Goal: Navigation & Orientation: Find specific page/section

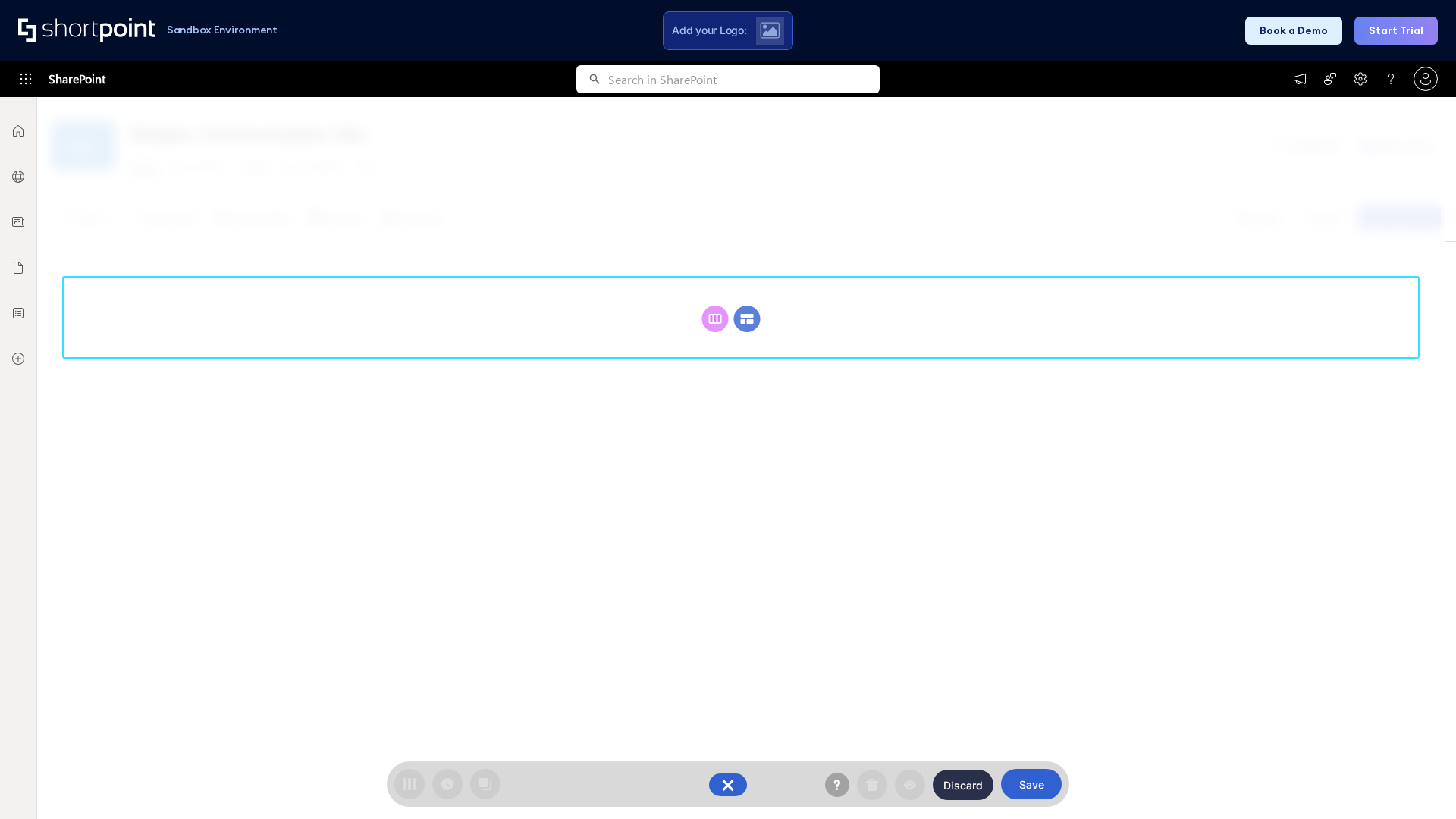
scroll to position [208, 0]
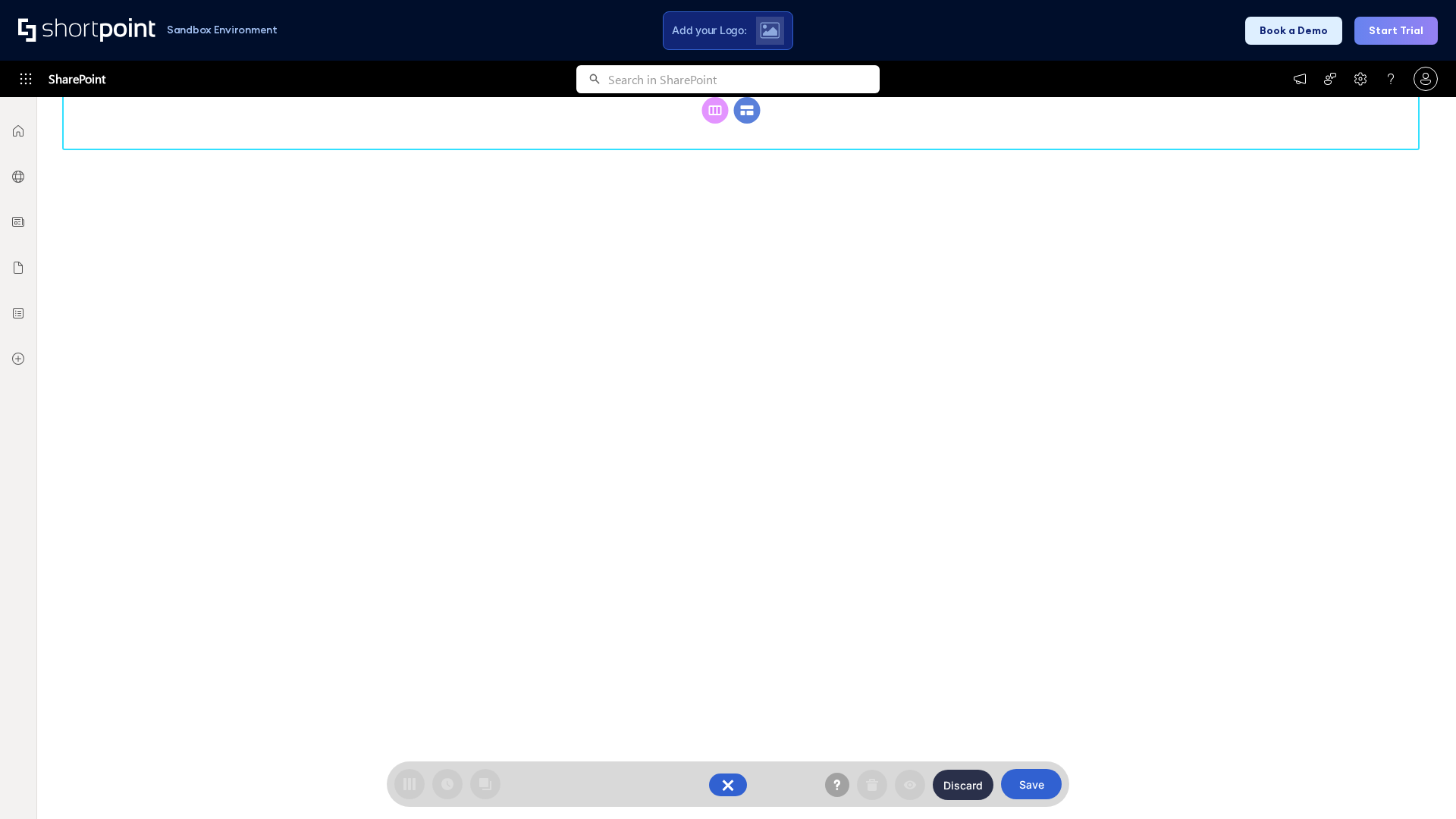
click at [747, 123] on circle at bounding box center [747, 110] width 27 height 27
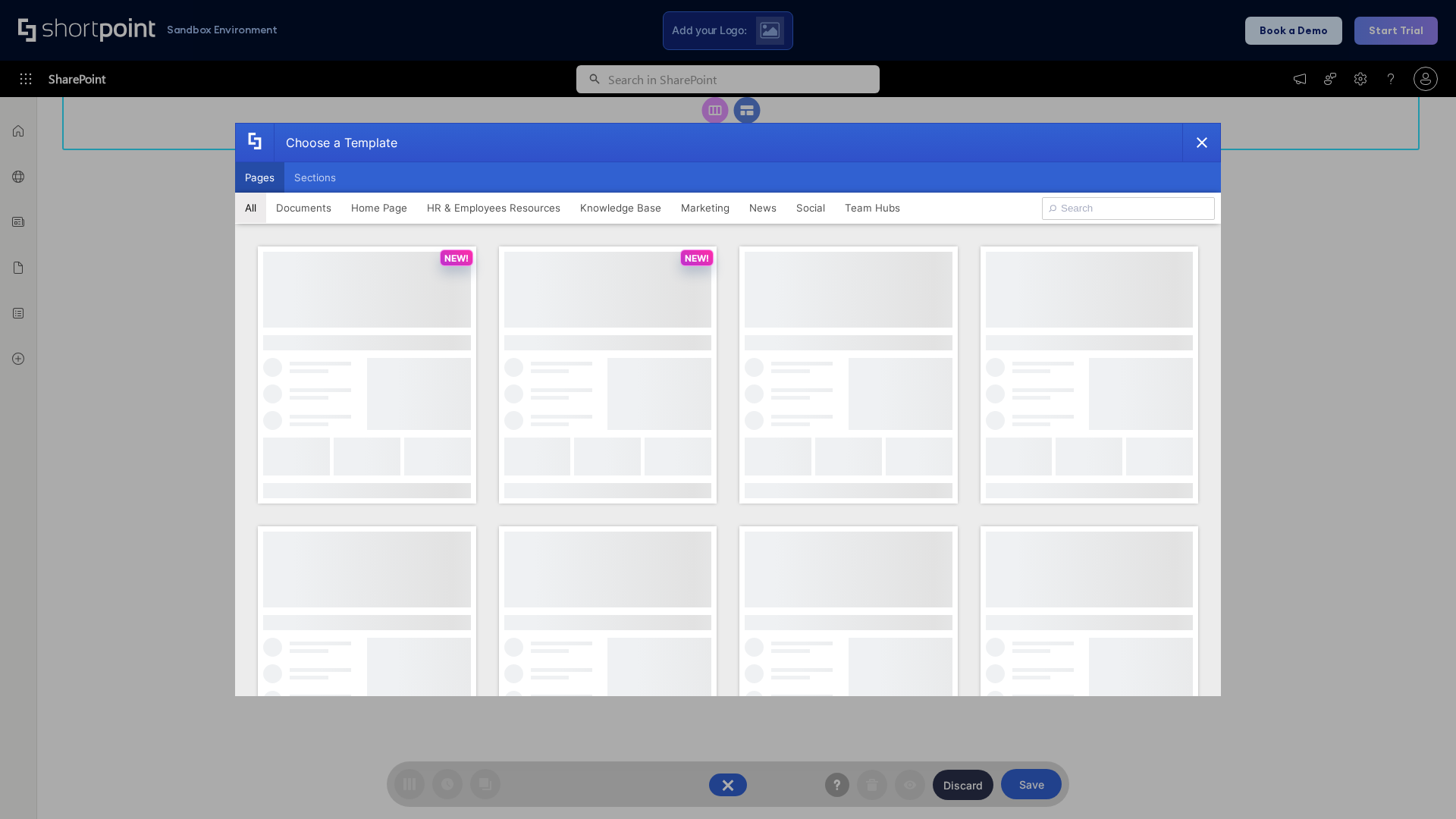
scroll to position [0, 0]
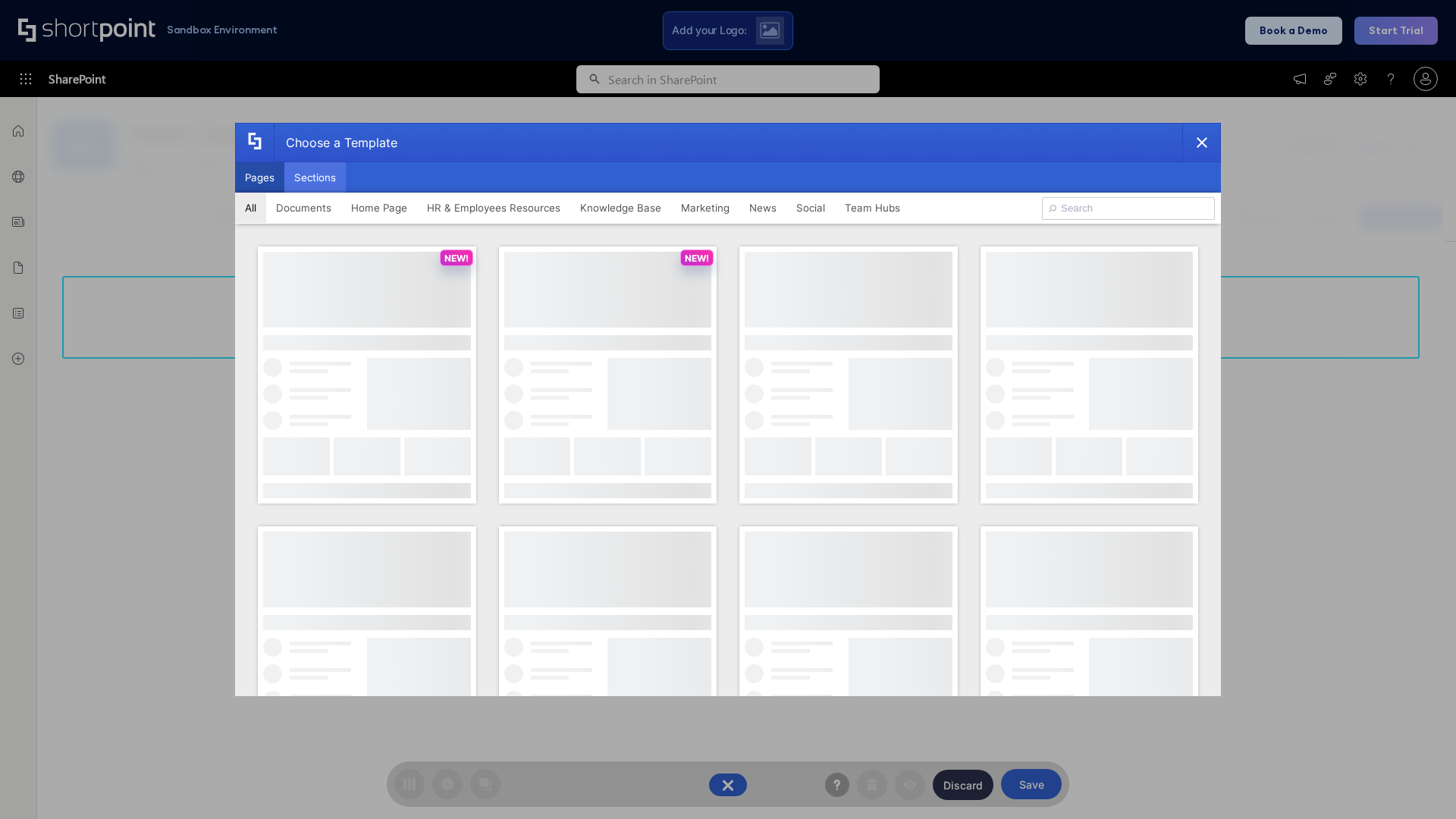
click at [315, 178] on button "Sections" at bounding box center [315, 178] width 61 height 31
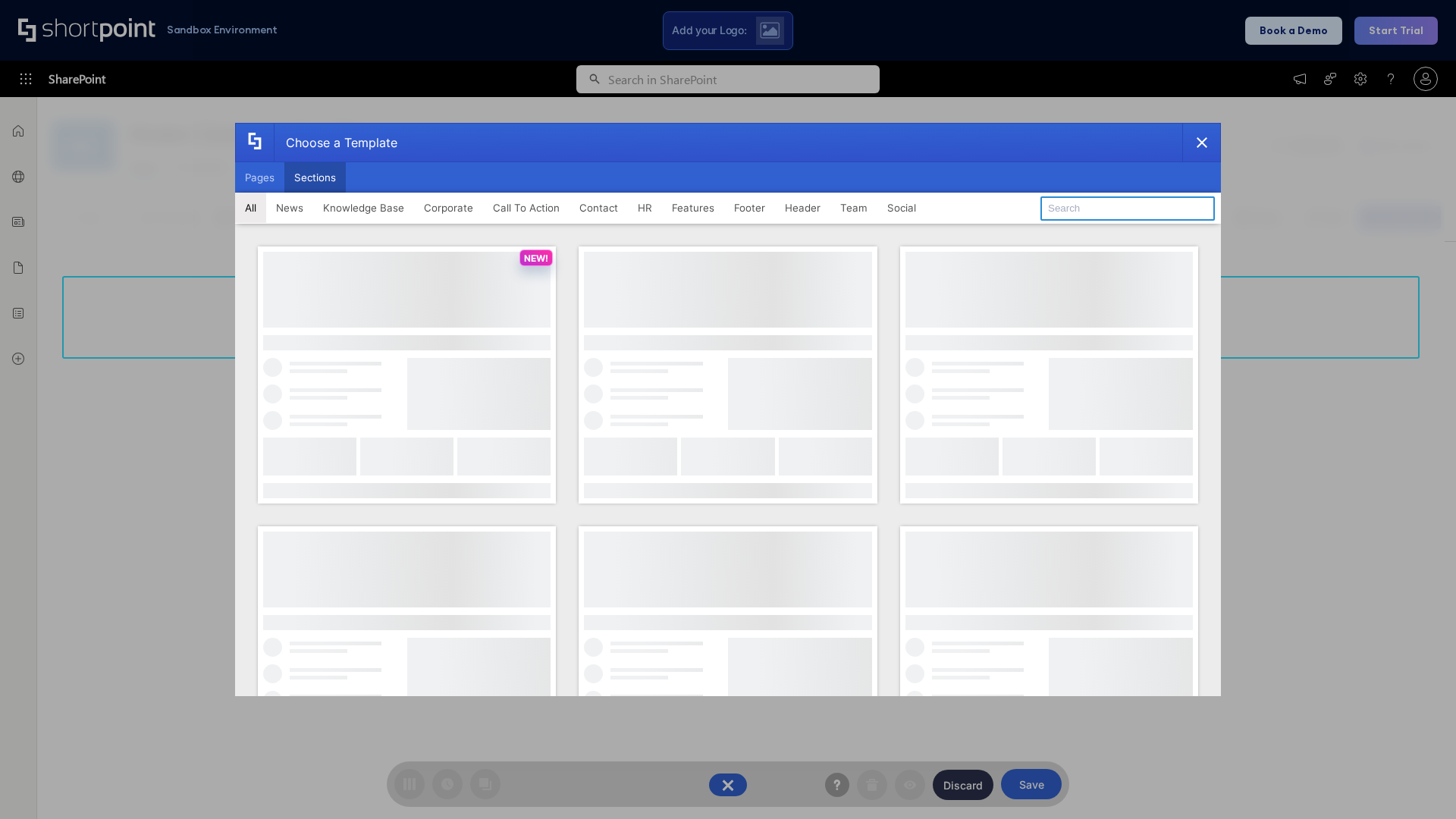
type input "HR Hub 2"
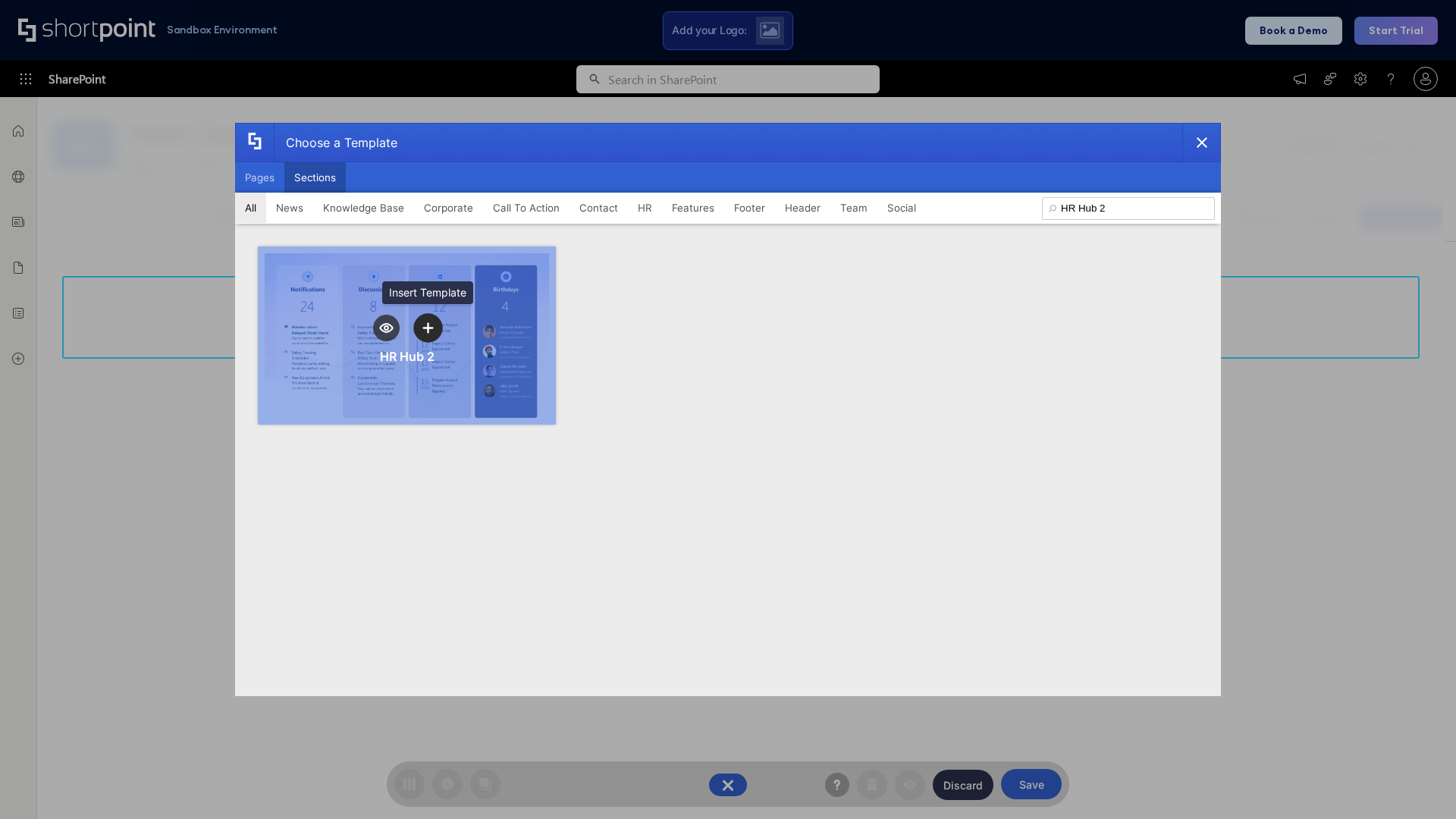
click at [428, 328] on icon "template selector" at bounding box center [428, 327] width 10 height 10
